Goal: Navigation & Orientation: Find specific page/section

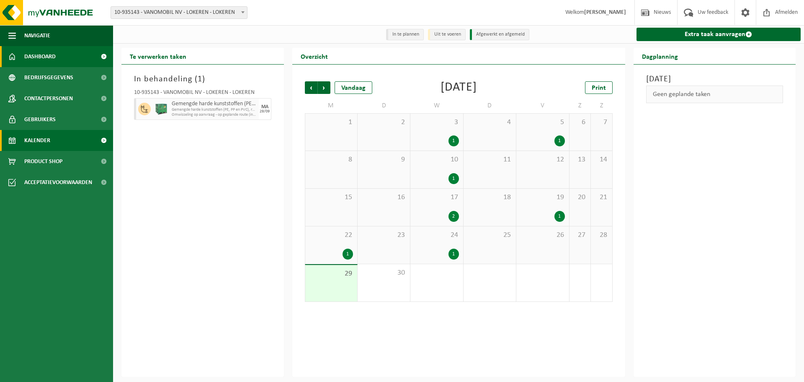
click at [37, 54] on span "Dashboard" at bounding box center [39, 56] width 31 height 21
